Goal: Task Accomplishment & Management: Use online tool/utility

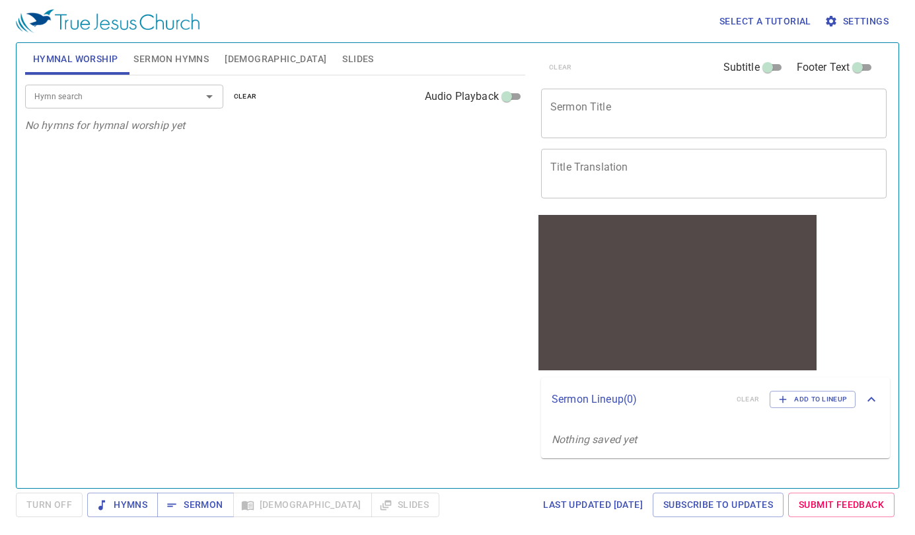
click at [140, 94] on input "Hymn search" at bounding box center [104, 96] width 151 height 15
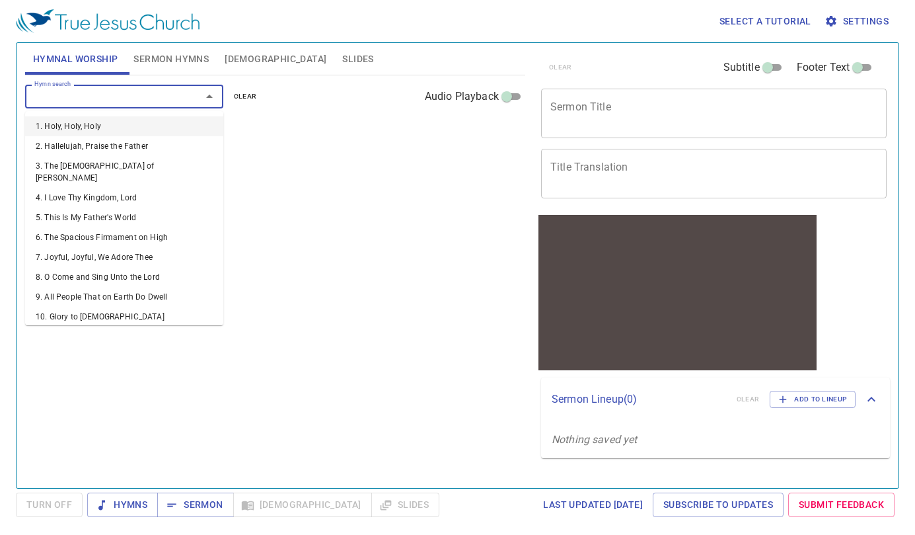
drag, startPoint x: 691, startPoint y: 98, endPoint x: 661, endPoint y: 105, distance: 30.6
click at [691, 97] on div "x Sermon Title" at bounding box center [714, 114] width 346 height 50
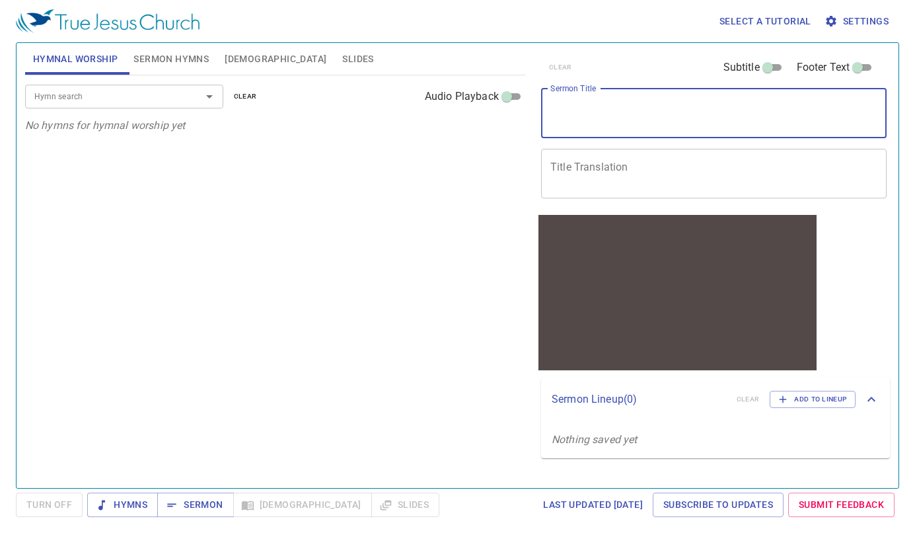
paste textarea "5,11,18,30,41"
type textarea "5,11,18,30,41"
click at [63, 108] on div "Hymn search Hymn search clear Audio Playback" at bounding box center [275, 96] width 500 height 42
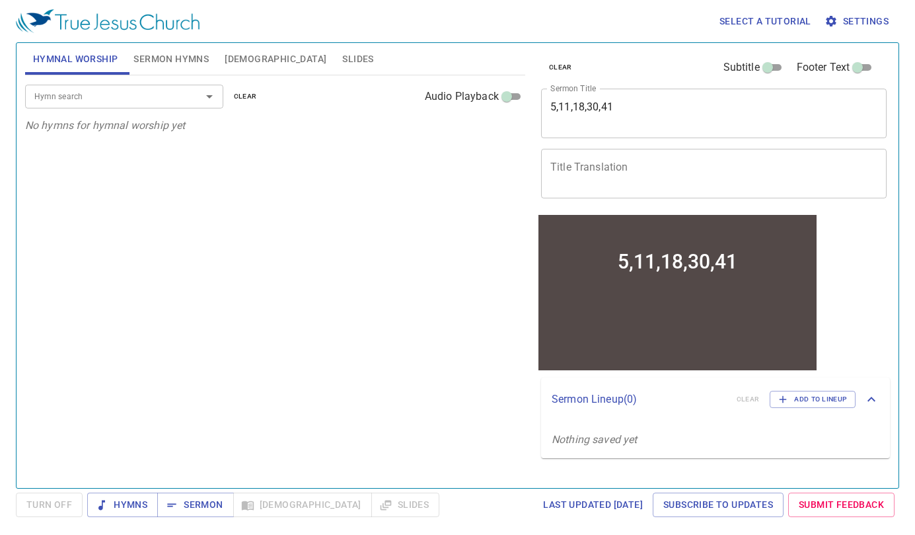
click at [65, 95] on input "Hymn search" at bounding box center [104, 96] width 151 height 15
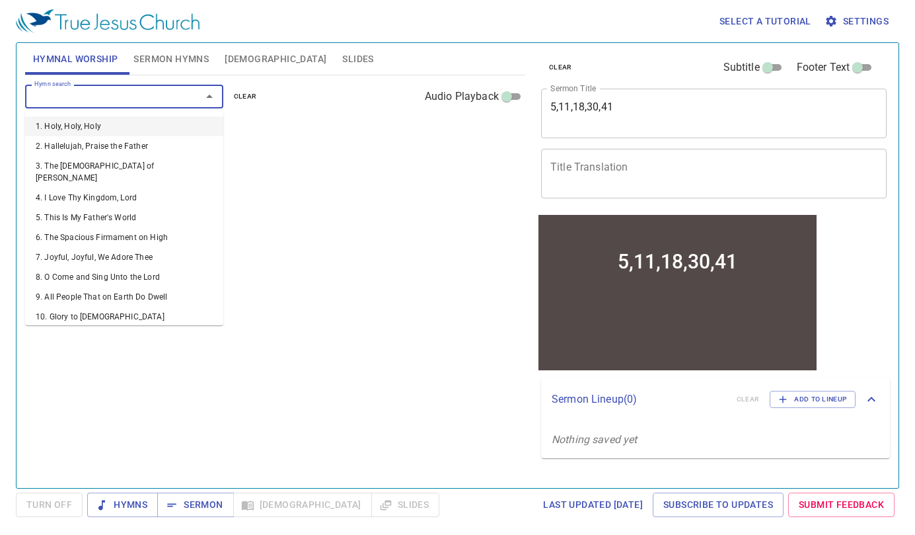
type input "5"
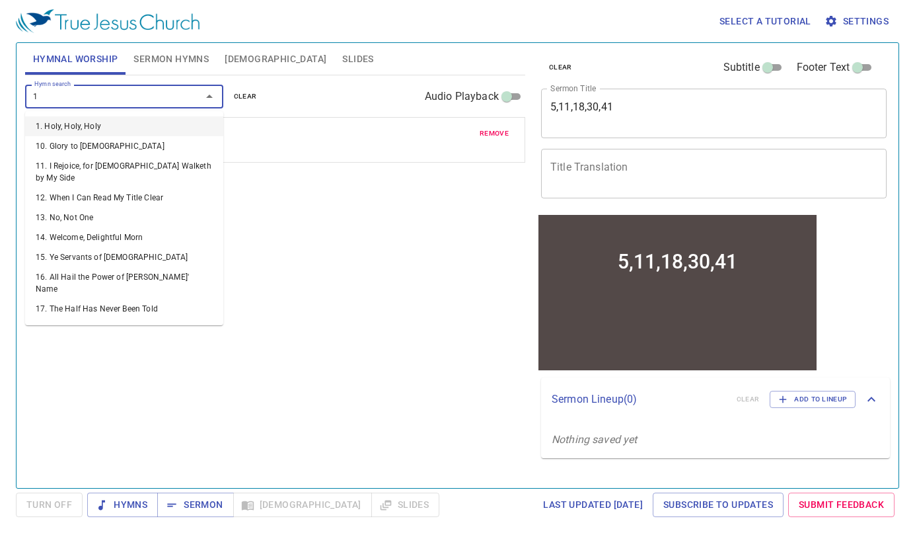
type input "11"
type input "18"
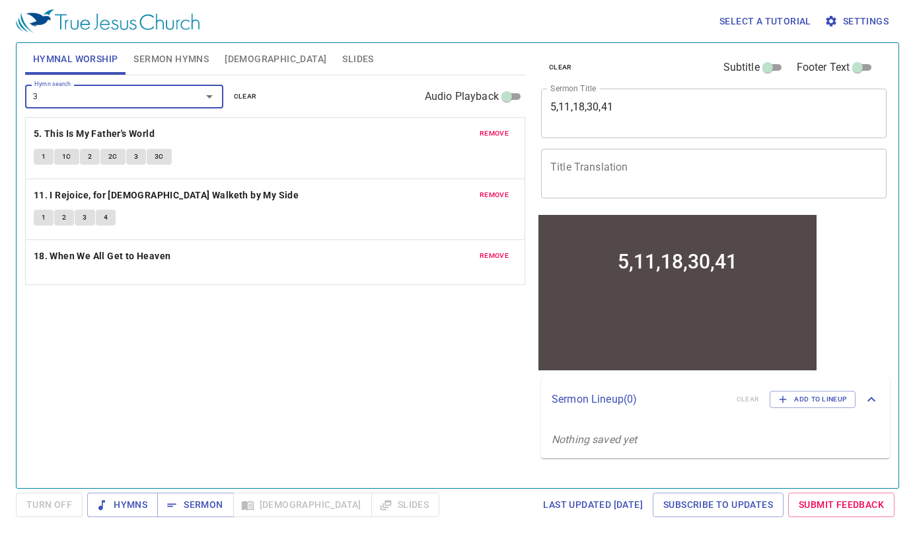
type input "30"
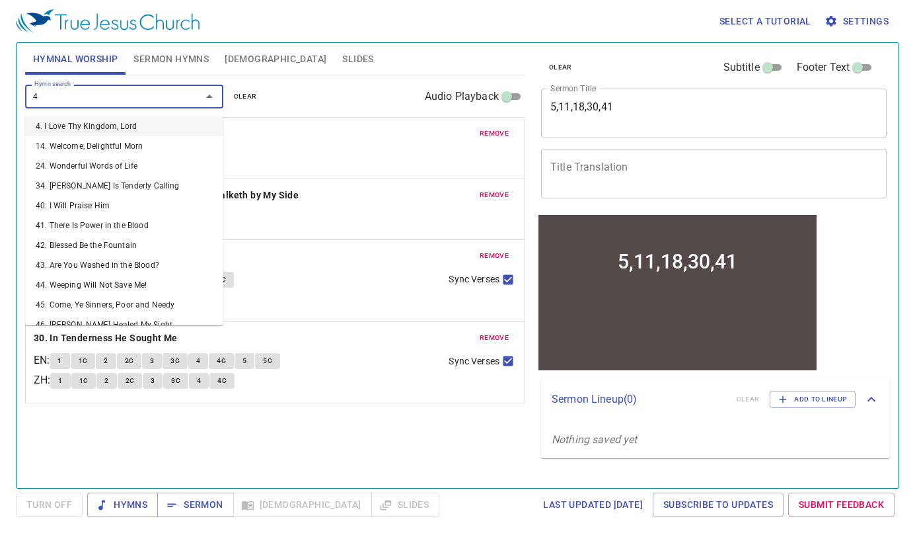
type input "41"
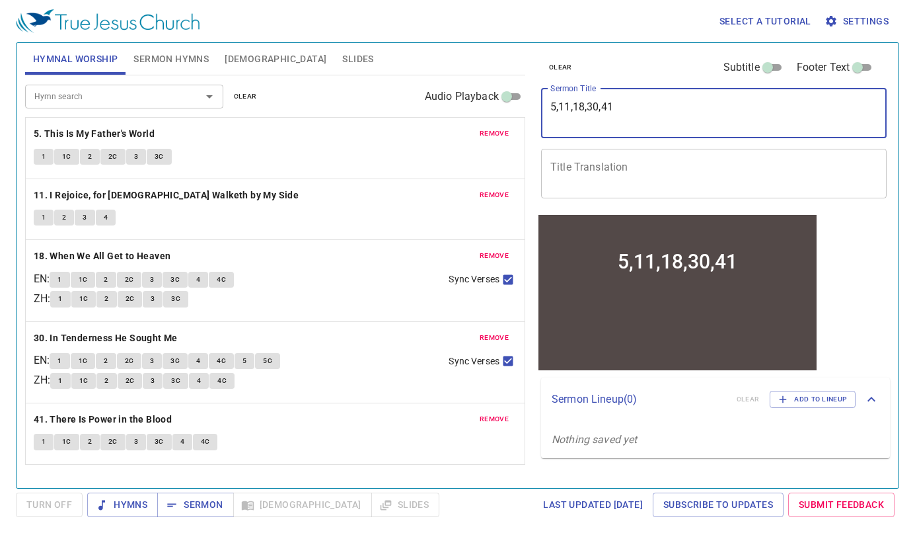
click at [629, 116] on textarea "5,11,18,30,41" at bounding box center [714, 112] width 327 height 25
paste textarea ""Number Our Days 數算自己的日子 401/90 ""
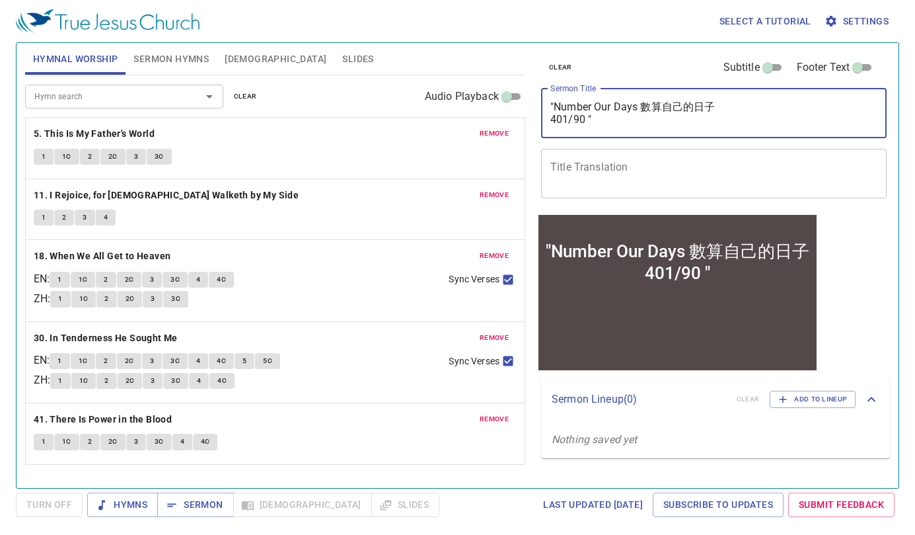
drag, startPoint x: 640, startPoint y: 102, endPoint x: 724, endPoint y: 98, distance: 84.0
click at [724, 98] on div ""Number Our Days 數算自己的日子 401/90 " x Sermon Title" at bounding box center [714, 114] width 346 height 50
type textarea ""Number Our Days 數算自己的日子 401/90 ""
click at [663, 162] on textarea "Title Translation" at bounding box center [714, 173] width 327 height 25
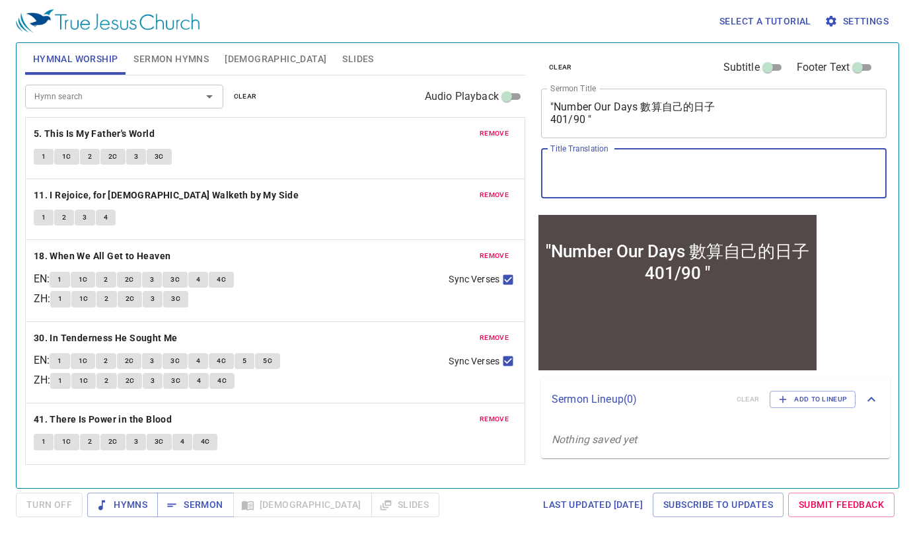
paste textarea "數算自己的日子"
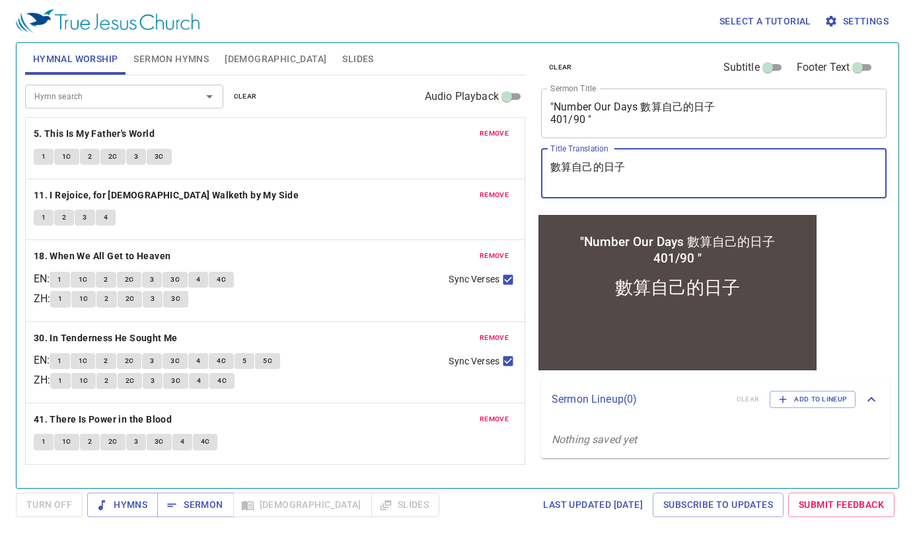
type textarea "數算自己的日子"
click at [143, 71] on button "Sermon Hymns" at bounding box center [171, 59] width 91 height 32
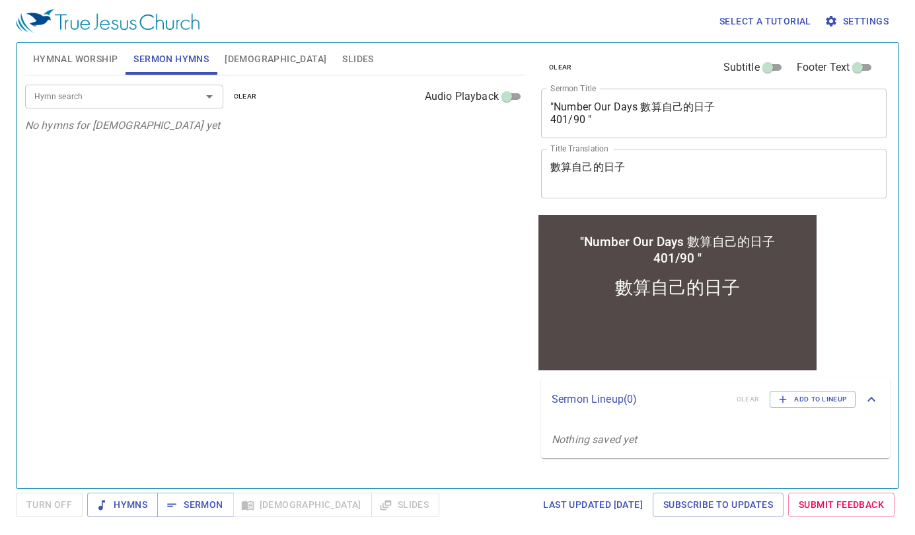
click at [139, 107] on div "Hymn search" at bounding box center [124, 96] width 198 height 23
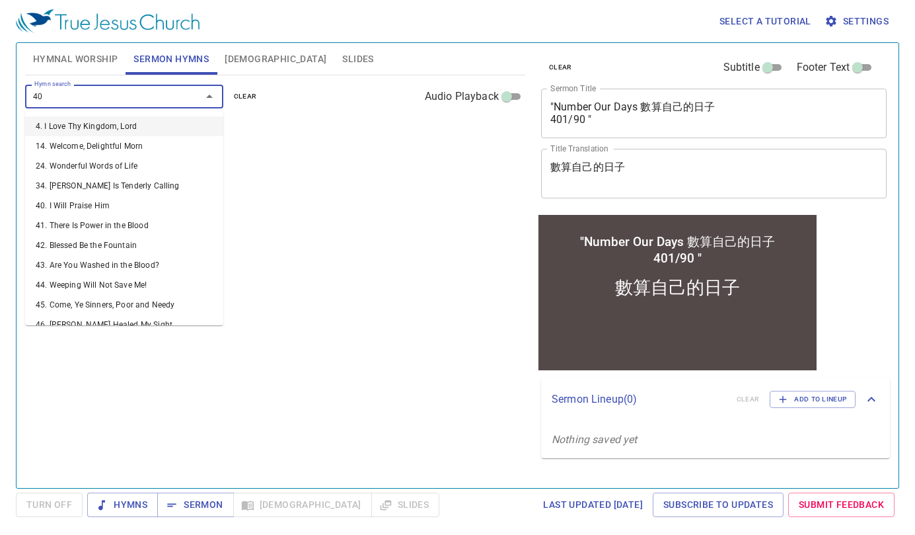
type input "401"
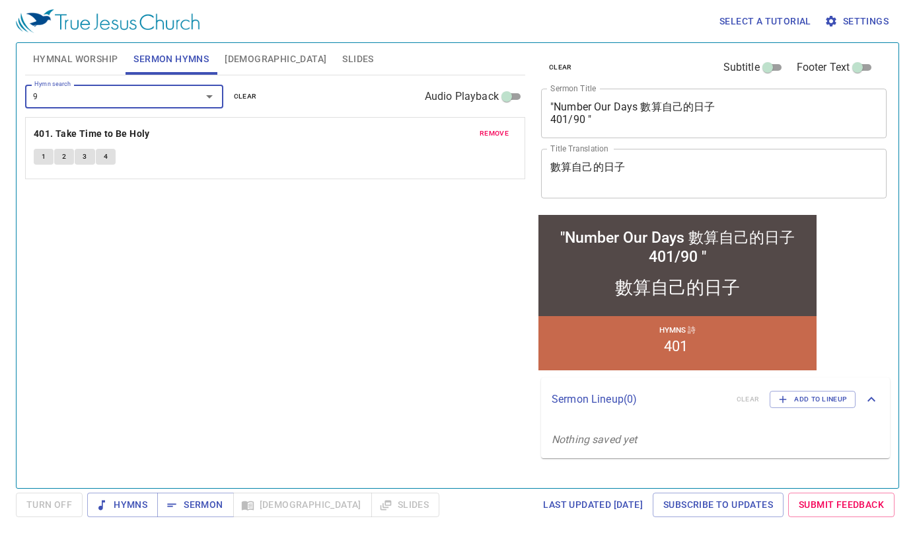
type input "90"
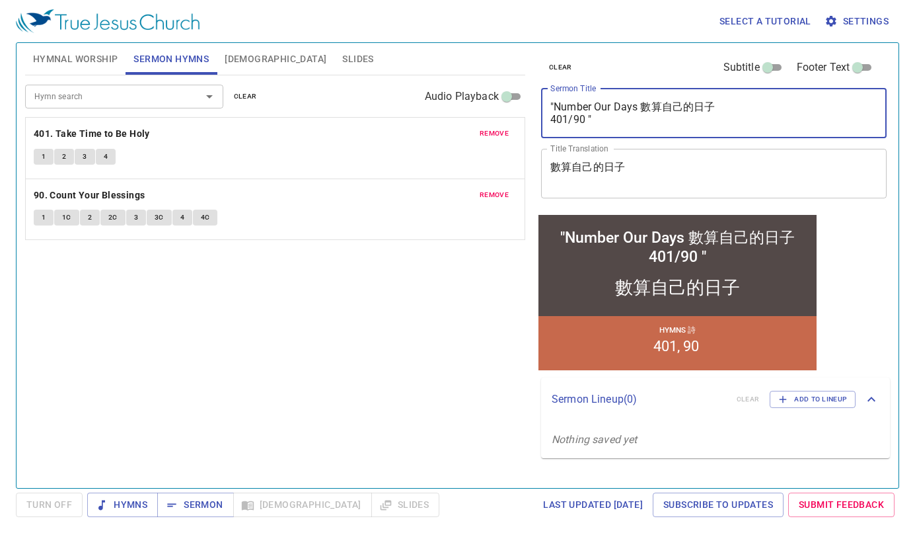
drag, startPoint x: 640, startPoint y: 104, endPoint x: 647, endPoint y: 130, distance: 27.3
click at [647, 130] on div ""Number Our Days 數算自己的日子 401/90 " x Sermon Title" at bounding box center [714, 114] width 346 height 50
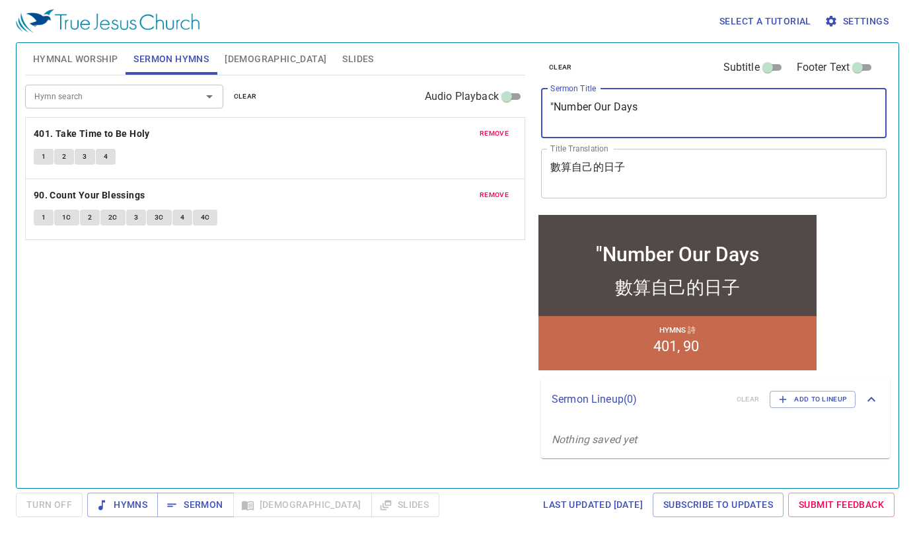
click at [663, 125] on textarea ""Number Our Days" at bounding box center [714, 112] width 327 height 25
click at [551, 120] on textarea ""Number Our Days" at bounding box center [714, 112] width 327 height 25
type textarea "Number Our Days"
click at [603, 198] on div "數算自己的日子 x Title Translation" at bounding box center [714, 174] width 346 height 50
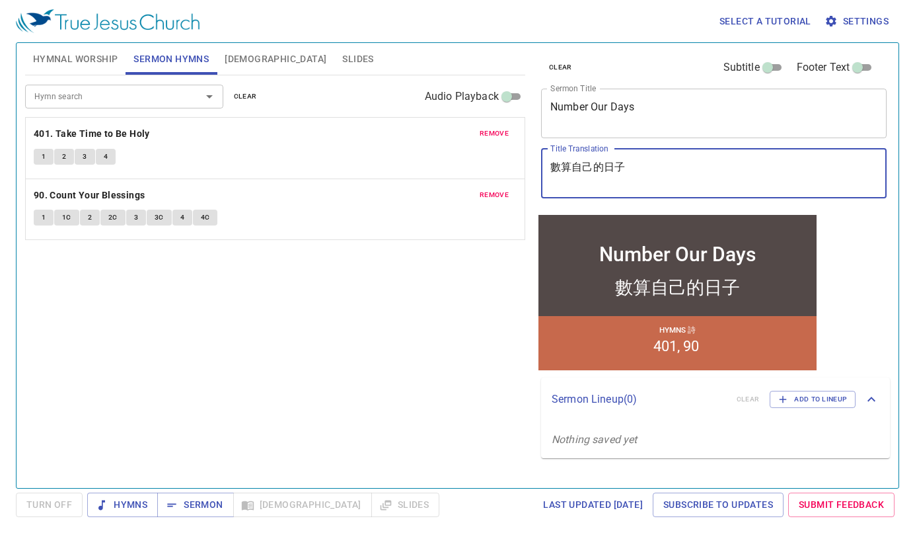
click at [603, 182] on textarea "數算自己的日子" at bounding box center [714, 173] width 327 height 25
type textarea "數算自己的日子"
click at [55, 63] on span "Hymnal Worship" at bounding box center [75, 59] width 85 height 17
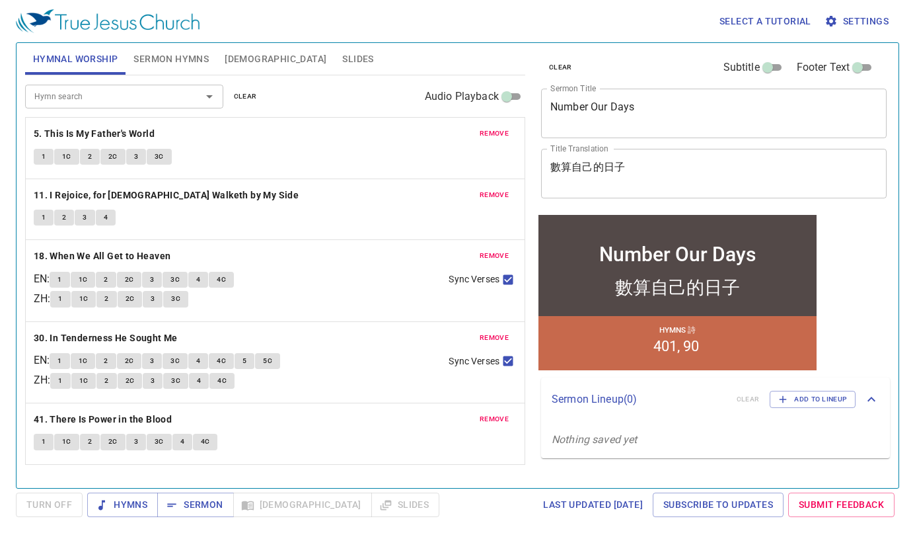
click at [342, 59] on span "Slides" at bounding box center [357, 59] width 31 height 17
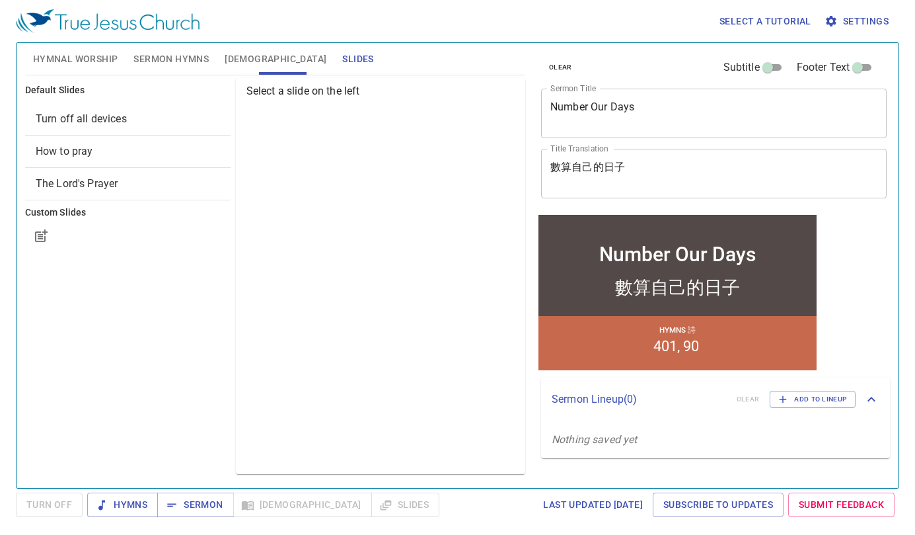
click at [118, 107] on div "Turn off all devices" at bounding box center [128, 119] width 206 height 32
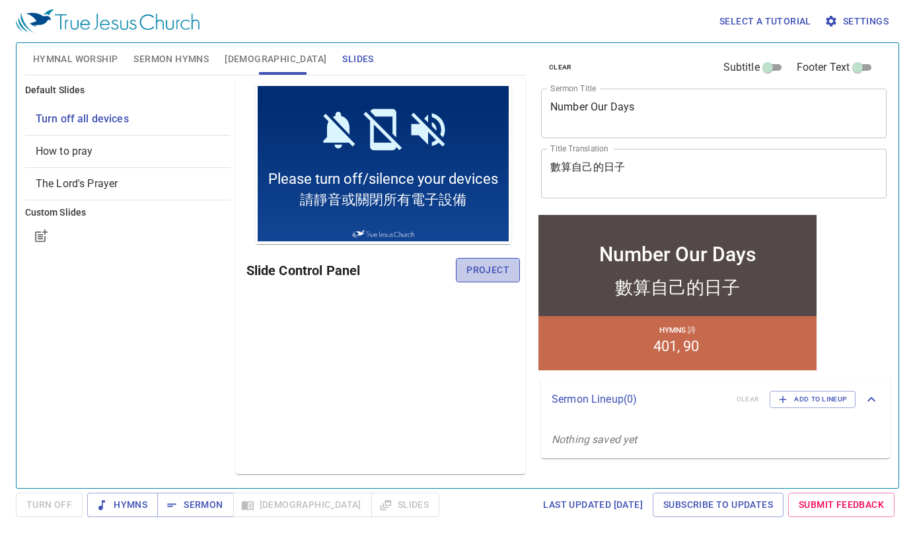
click at [473, 262] on span "Project" at bounding box center [488, 270] width 43 height 17
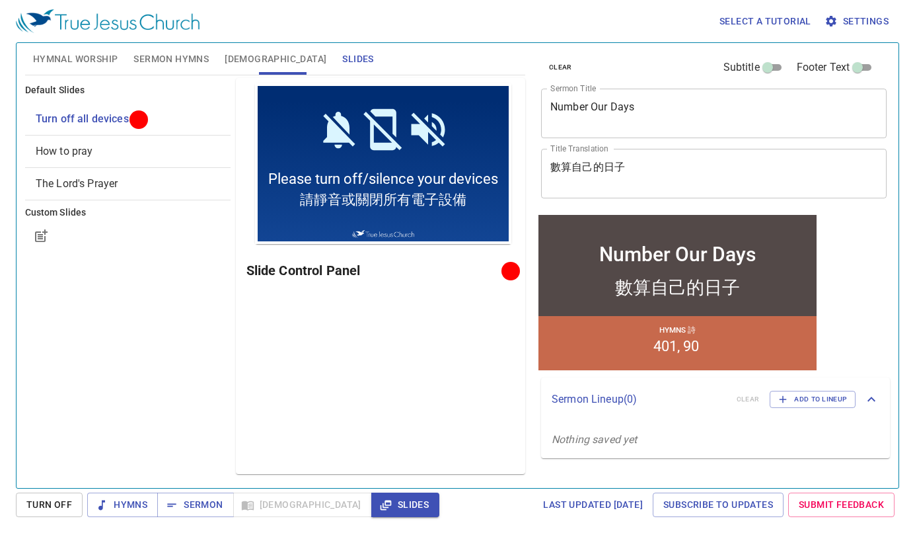
click at [538, 364] on div "Hymns 詩 401 90" at bounding box center [677, 342] width 278 height 54
click at [104, 498] on icon "button" at bounding box center [101, 504] width 13 height 13
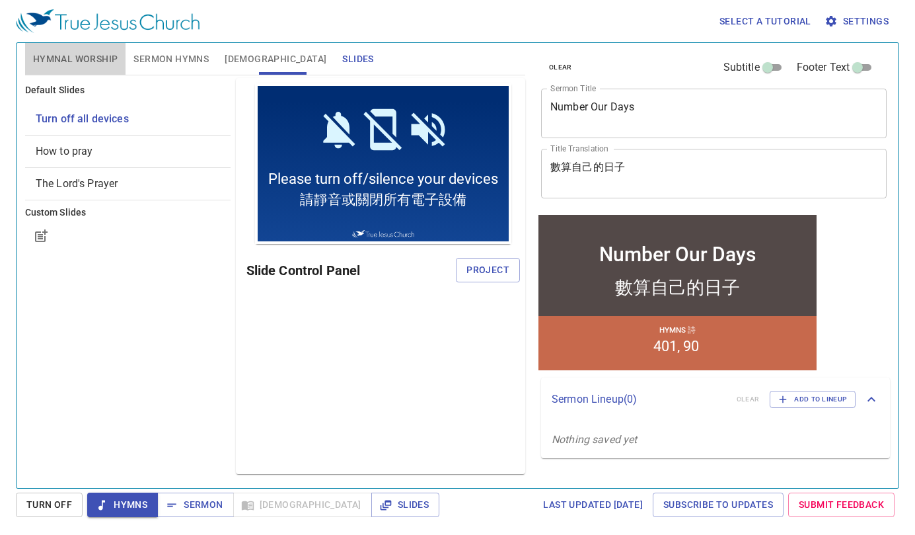
click at [61, 46] on button "Hymnal Worship" at bounding box center [75, 59] width 101 height 32
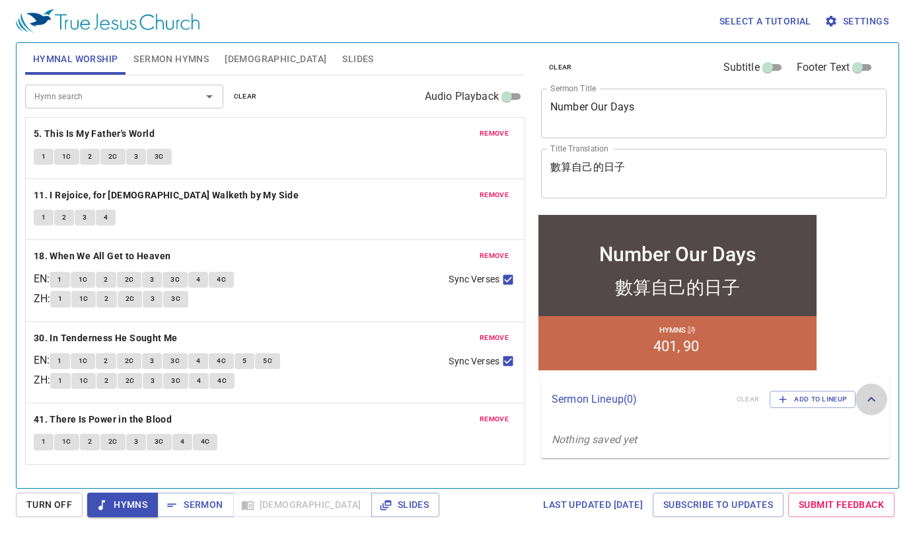
click at [872, 406] on icon at bounding box center [872, 399] width 16 height 16
click at [129, 139] on b "5. This Is My Father's World" at bounding box center [94, 134] width 121 height 17
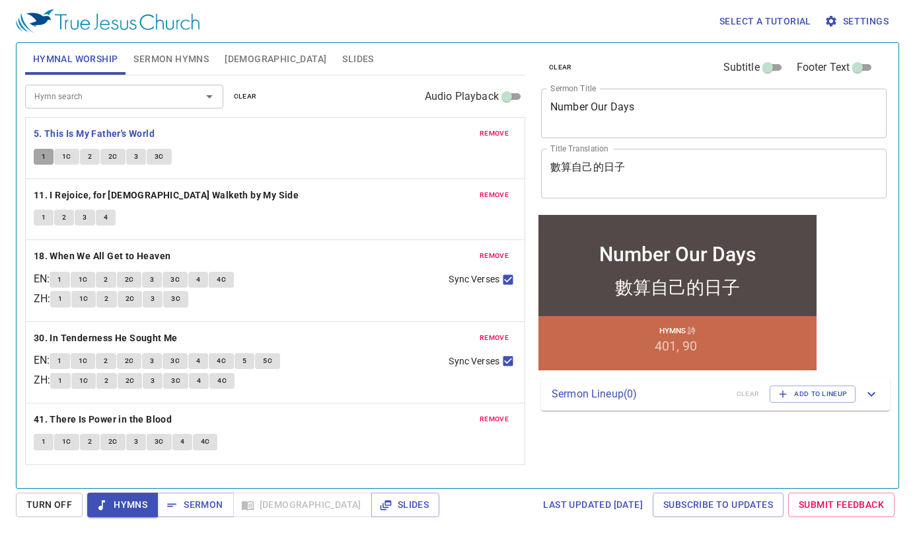
click at [42, 155] on span "1" at bounding box center [44, 157] width 4 height 12
click at [70, 153] on span "1C" at bounding box center [66, 157] width 9 height 12
click at [89, 155] on span "2" at bounding box center [90, 157] width 4 height 12
click at [114, 163] on button "2C" at bounding box center [112, 157] width 25 height 16
drag, startPoint x: 133, startPoint y: 155, endPoint x: 881, endPoint y: 449, distance: 803.7
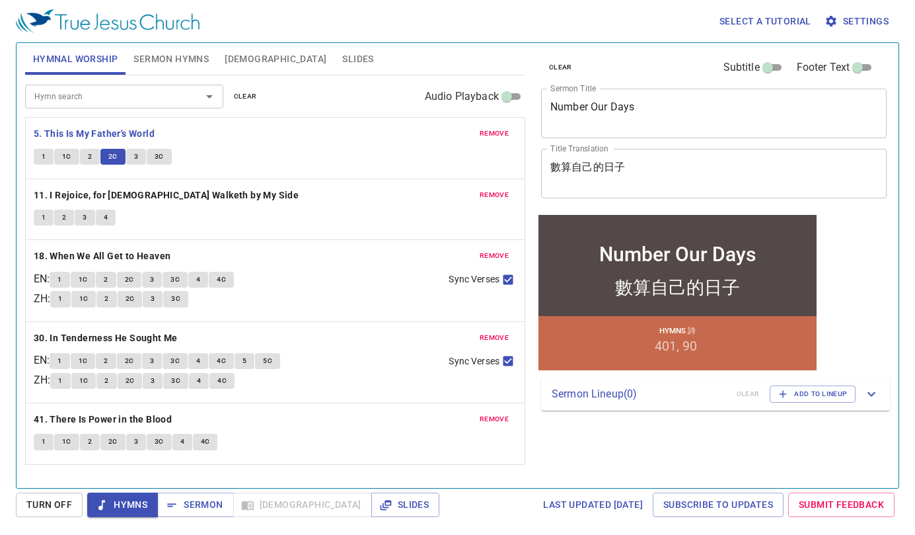
click at [134, 155] on span "3" at bounding box center [136, 157] width 4 height 12
click at [160, 159] on span "3C" at bounding box center [159, 157] width 9 height 12
click at [49, 218] on button "1" at bounding box center [44, 218] width 20 height 16
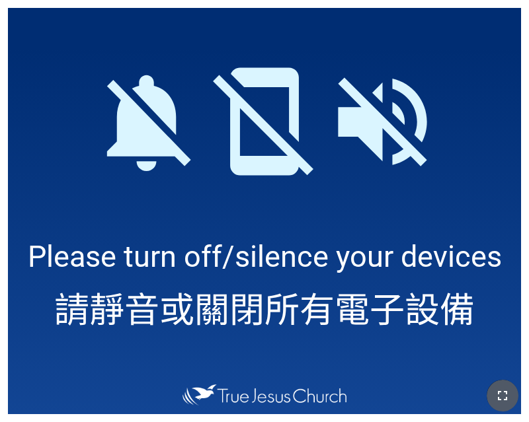
drag, startPoint x: 500, startPoint y: 392, endPoint x: 847, endPoint y: 579, distance: 394.8
click at [504, 389] on icon "button" at bounding box center [502, 396] width 16 height 16
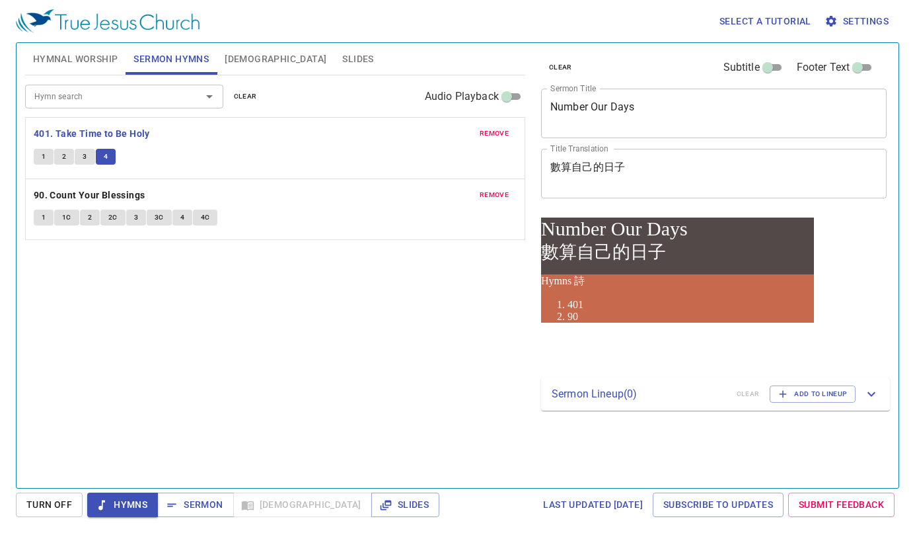
click at [198, 493] on button "Sermon" at bounding box center [195, 504] width 76 height 24
click at [202, 506] on span "Sermon" at bounding box center [195, 504] width 55 height 17
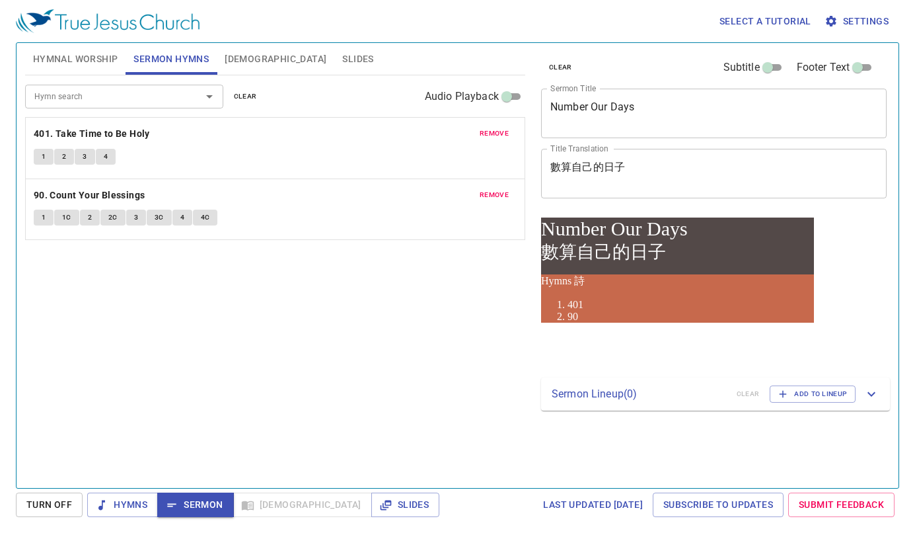
click at [215, 436] on div "Hymn search Hymn search clear Audio Playback remove 401. Take Time to Be Holy 1…" at bounding box center [275, 275] width 500 height 401
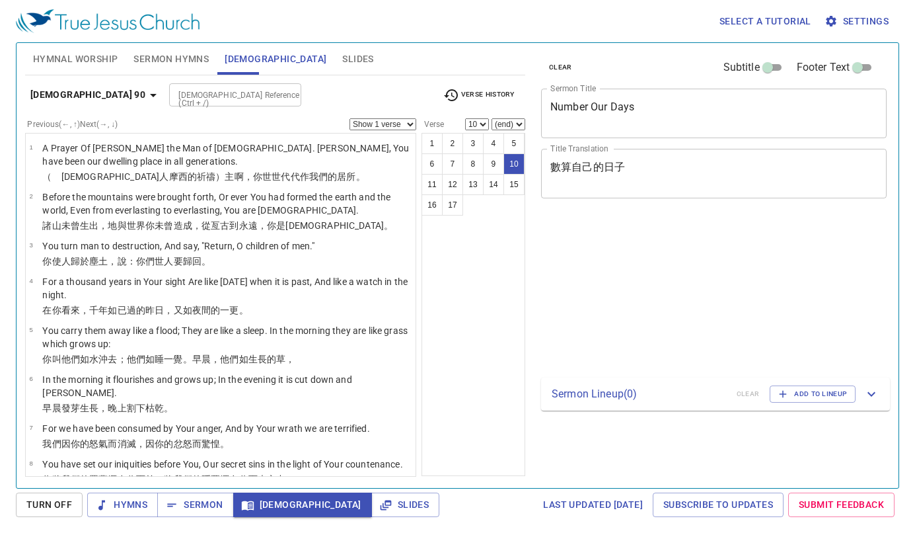
select select "10"
select select "12"
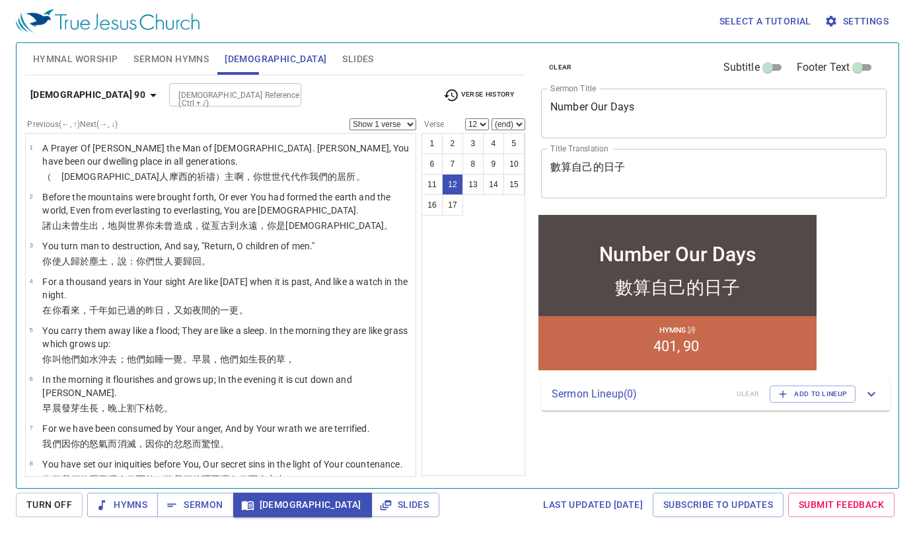
scroll to position [209, 0]
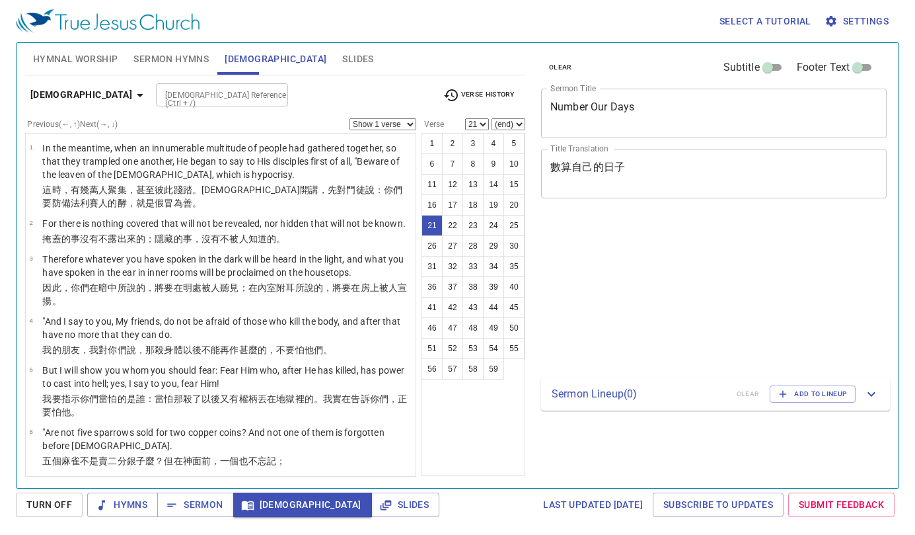
select select "21"
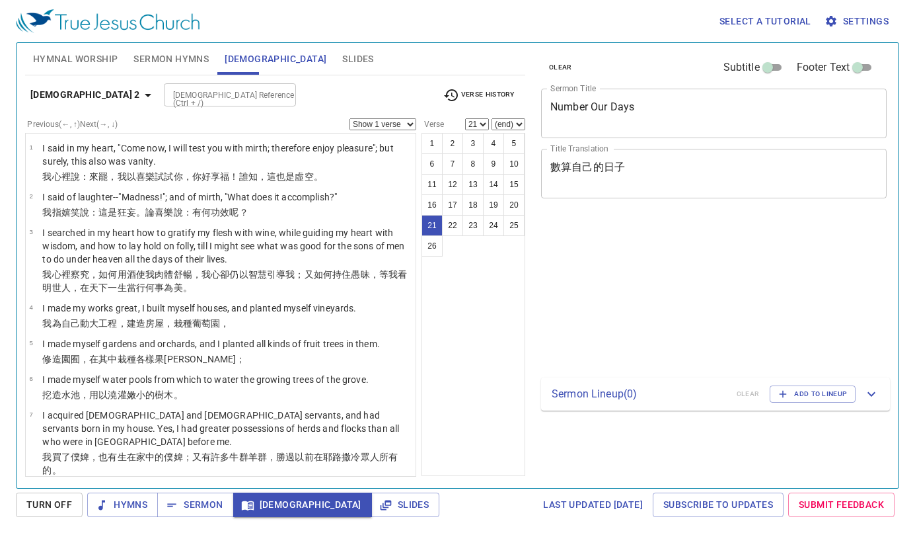
select select "21"
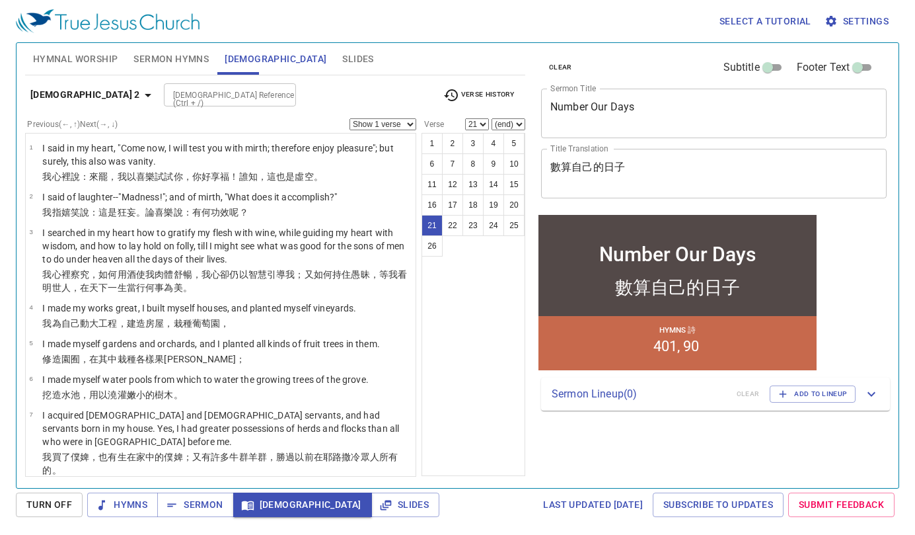
click at [212, 91] on input "[DEMOGRAPHIC_DATA] Reference (Ctrl + /)" at bounding box center [219, 94] width 102 height 15
click at [186, 100] on input "[DEMOGRAPHIC_DATA] Reference (Ctrl + /)" at bounding box center [219, 94] width 102 height 15
click at [182, 98] on input "[DEMOGRAPHIC_DATA] Reference (Ctrl + /)" at bounding box center [219, 94] width 102 height 15
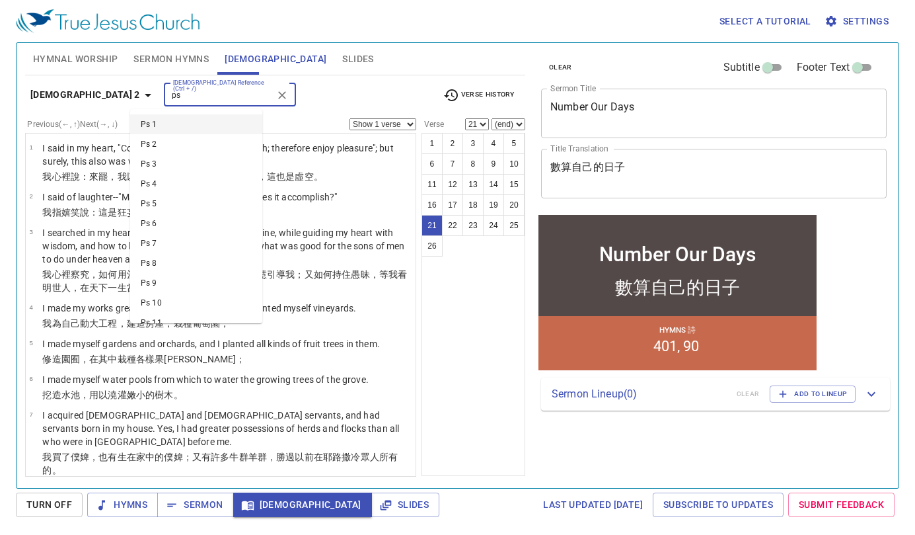
type input "ps"
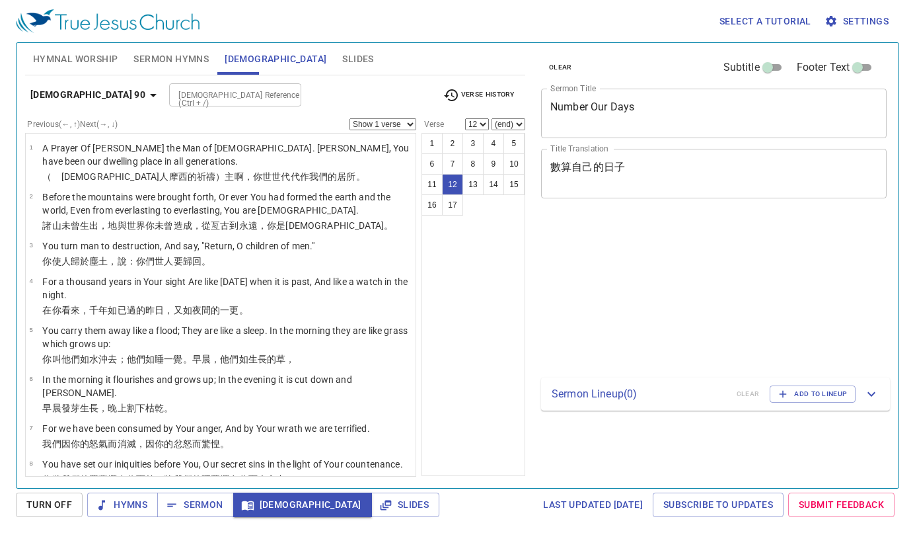
select select "12"
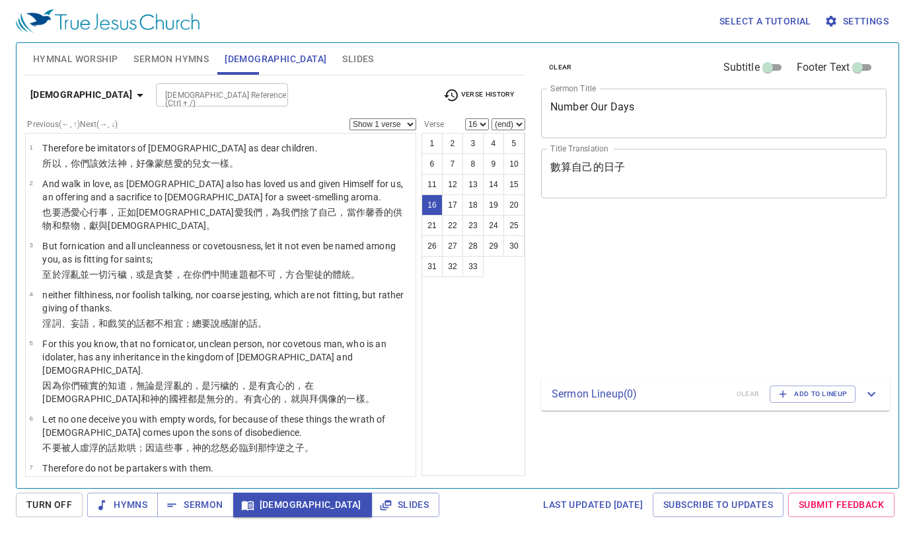
select select "16"
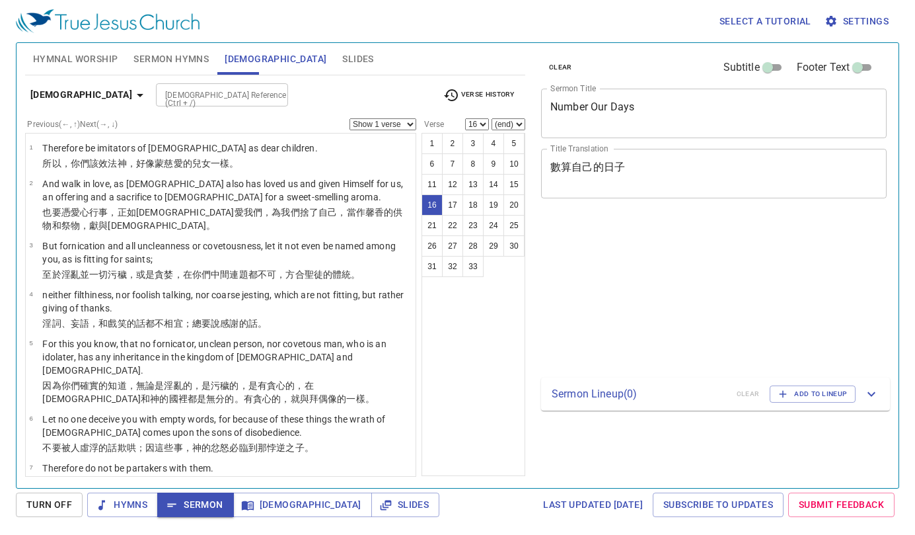
select select "16"
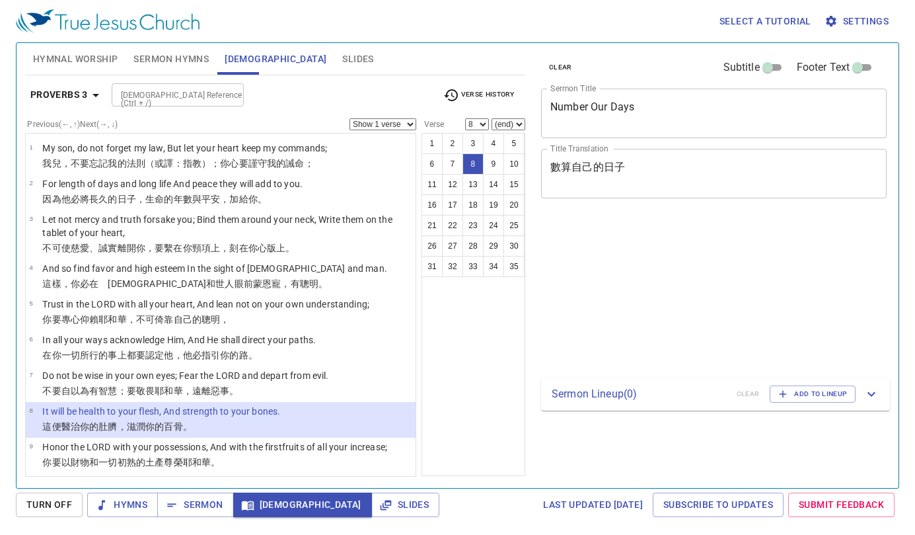
select select "8"
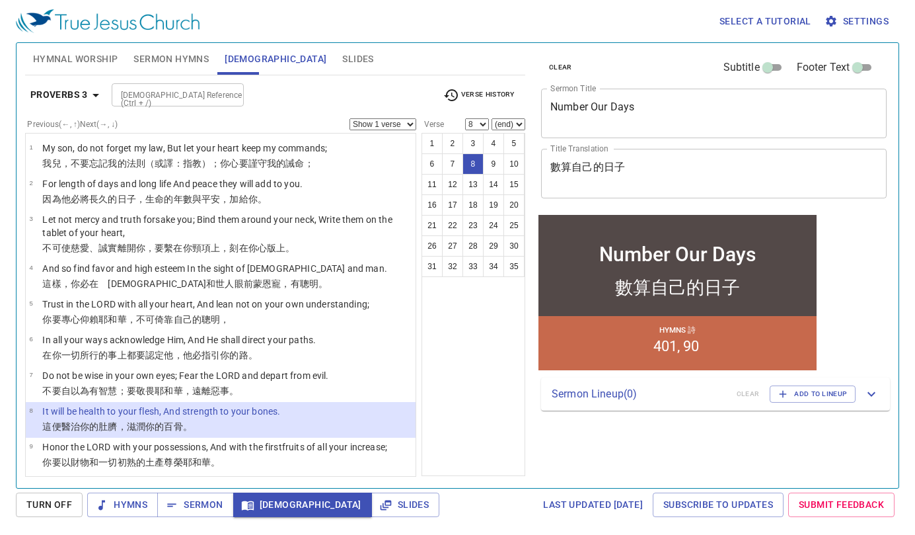
click at [480, 334] on div "1 2 3 4 5 6 7 8 9 10 11 12 13 14 15 16 17 18 19 20 21 22 23 24 25 26 27 28 29 3…" at bounding box center [474, 304] width 104 height 343
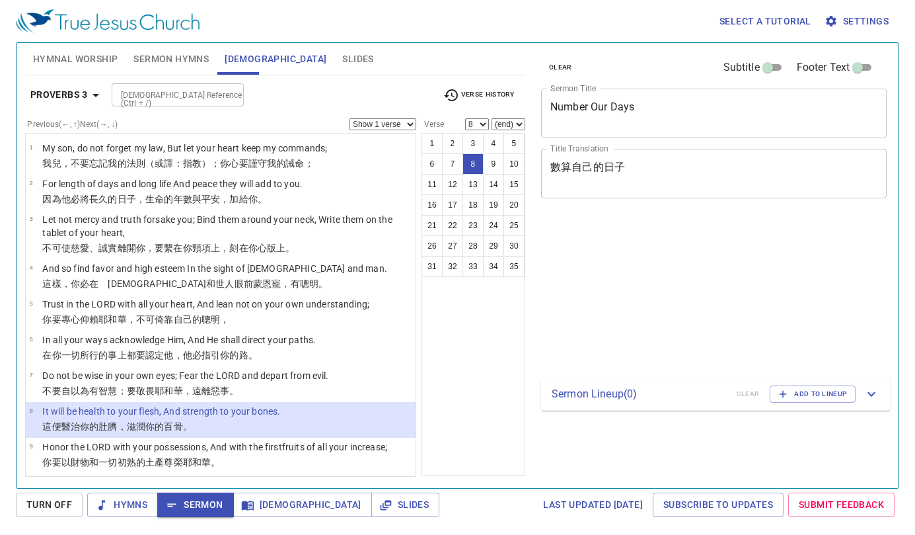
select select "8"
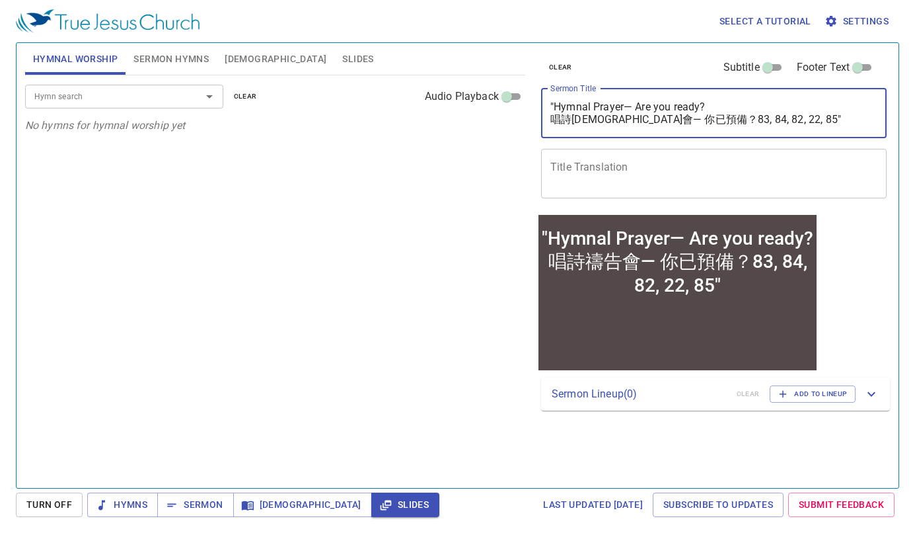
click at [551, 118] on textarea ""Hymnal Prayer— Are you ready? 唱詩[DEMOGRAPHIC_DATA]會— 你已預備？83, 84, 82, 22, 85"" at bounding box center [714, 112] width 327 height 25
click at [676, 180] on textarea "Title Translation" at bounding box center [714, 173] width 327 height 25
